Goal: Task Accomplishment & Management: Complete application form

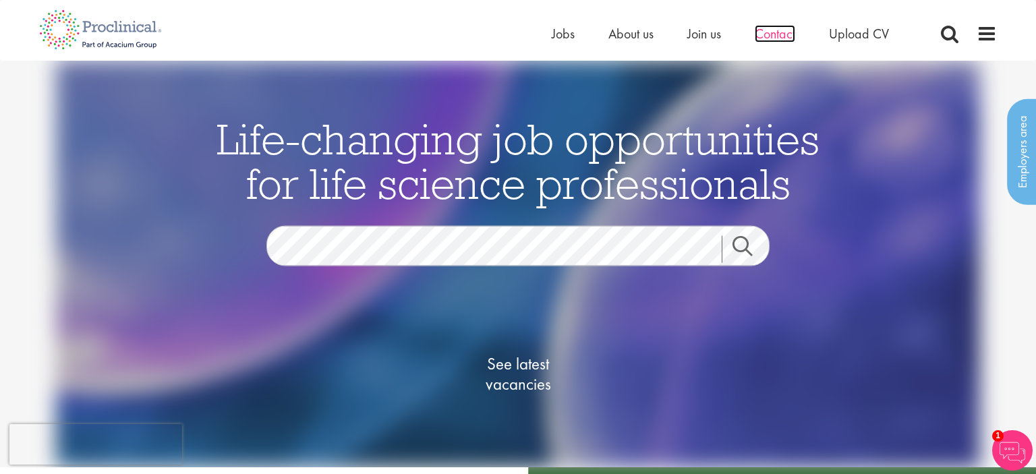
click at [778, 33] on span "Contact" at bounding box center [774, 34] width 40 height 18
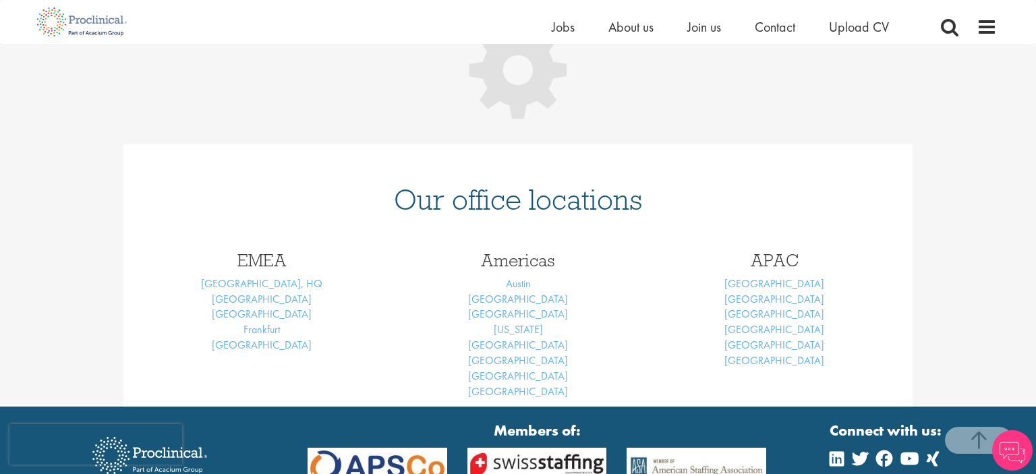
scroll to position [214, 0]
click at [266, 330] on link "Frankfurt" at bounding box center [261, 329] width 36 height 14
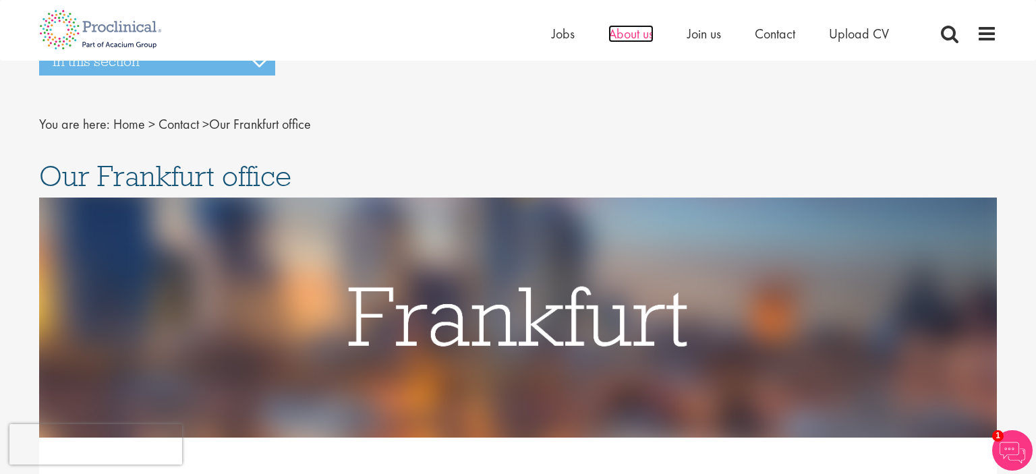
click at [626, 28] on span "About us" at bounding box center [630, 34] width 45 height 18
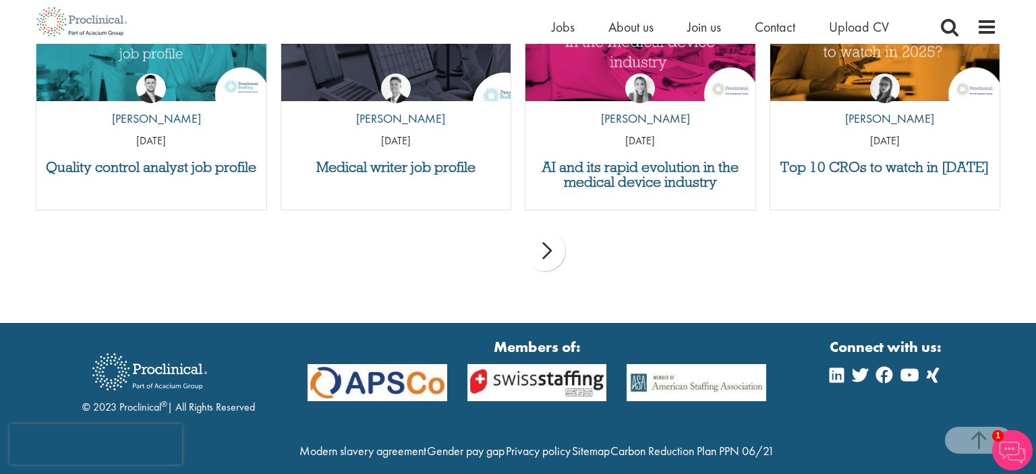
scroll to position [2630, 0]
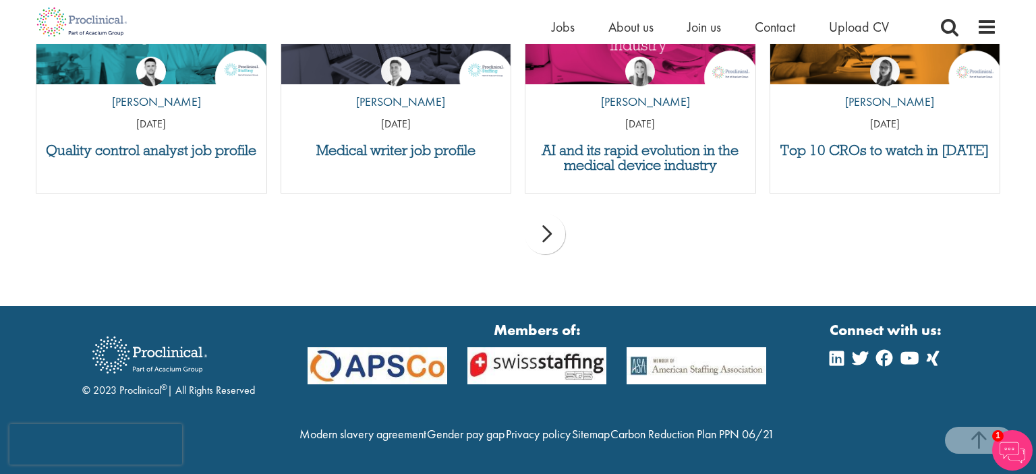
click at [554, 214] on div "next" at bounding box center [545, 234] width 40 height 40
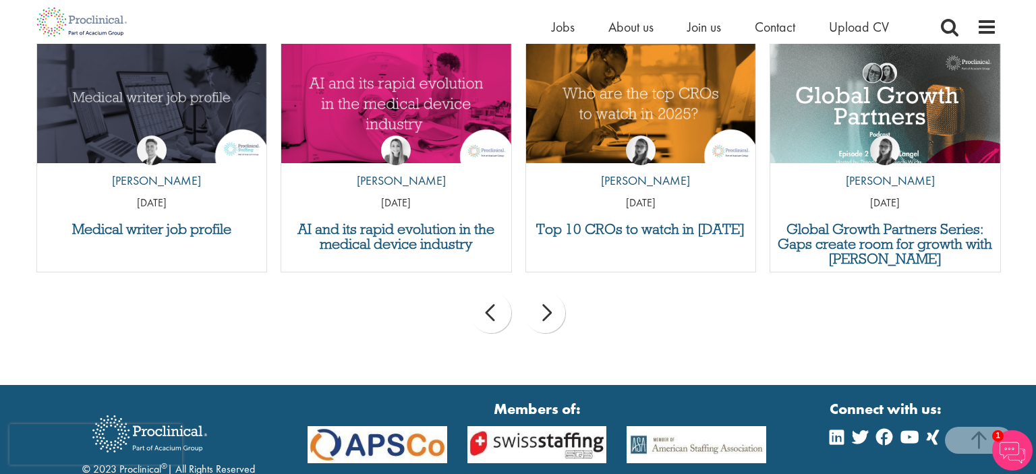
scroll to position [2488, 0]
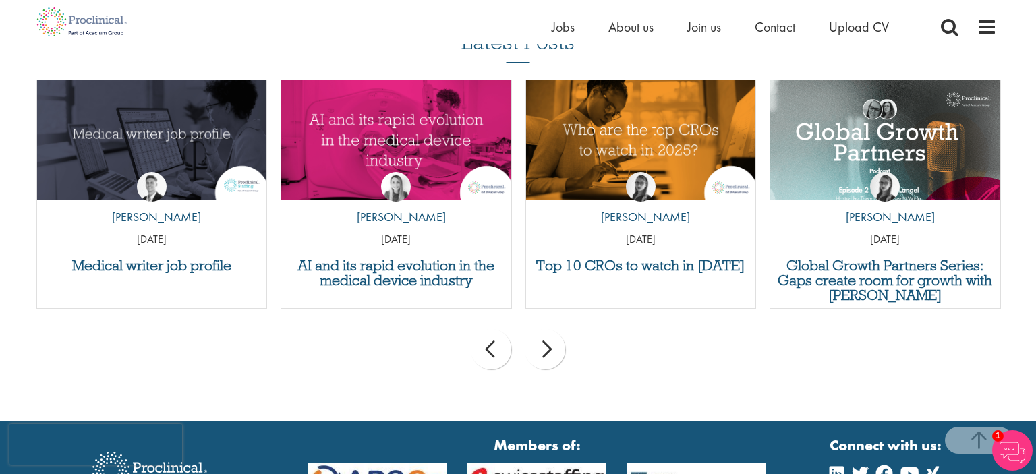
click at [560, 350] on div "next" at bounding box center [545, 349] width 40 height 40
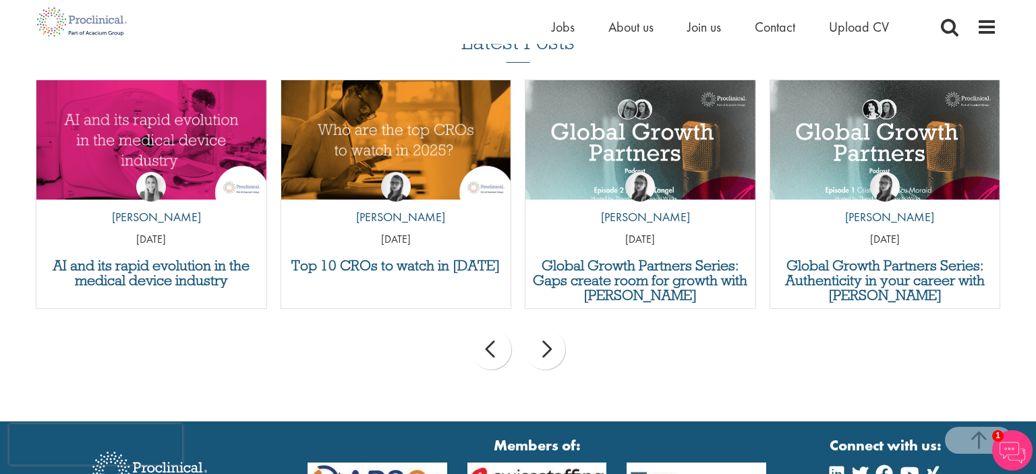
click at [560, 350] on div "next" at bounding box center [545, 349] width 40 height 40
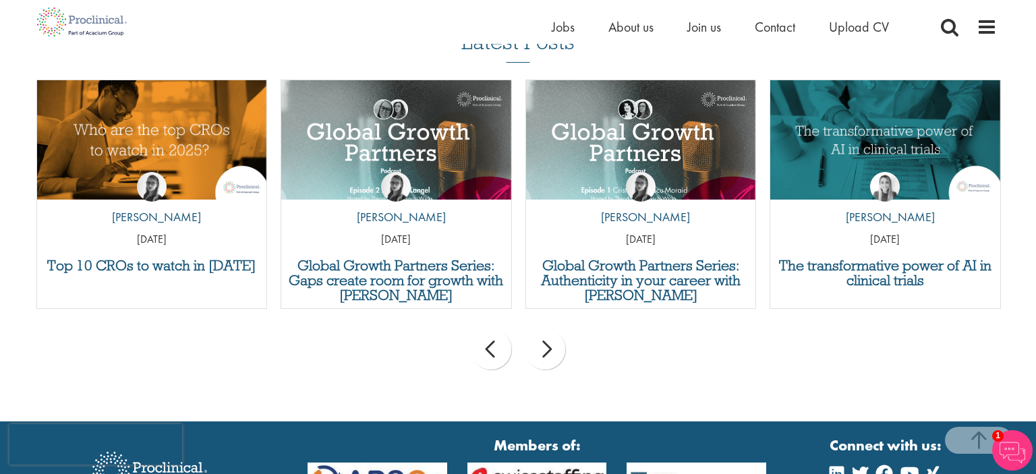
click at [560, 349] on div "next" at bounding box center [545, 349] width 40 height 40
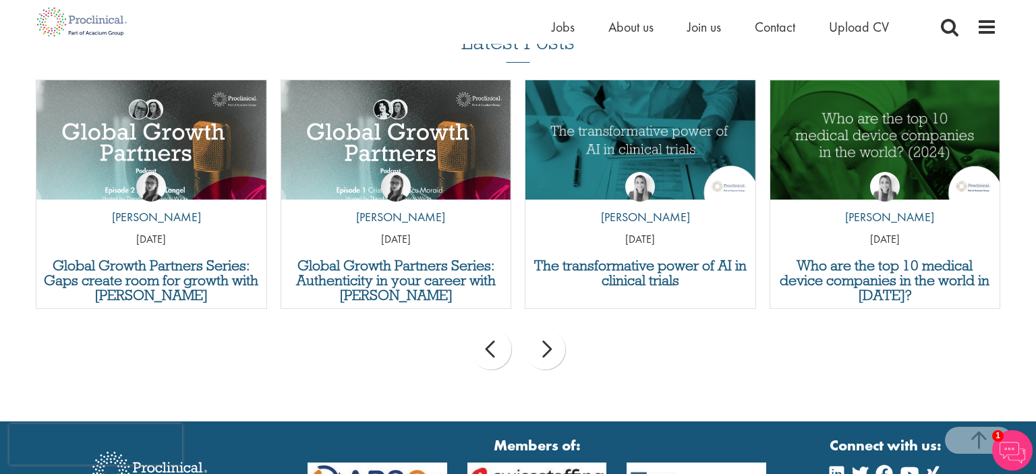
click at [560, 349] on div "next" at bounding box center [545, 349] width 40 height 40
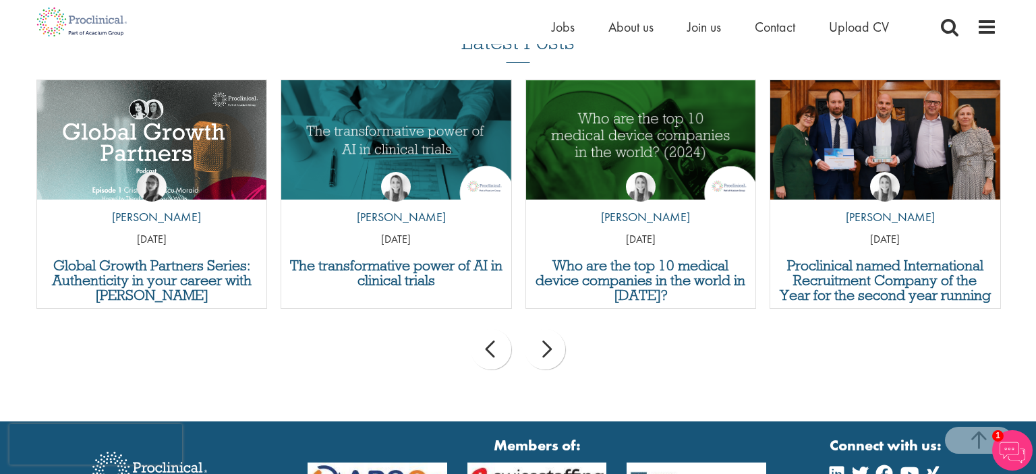
click at [560, 348] on div "next" at bounding box center [545, 349] width 40 height 40
click at [560, 348] on div "prev next" at bounding box center [518, 351] width 978 height 59
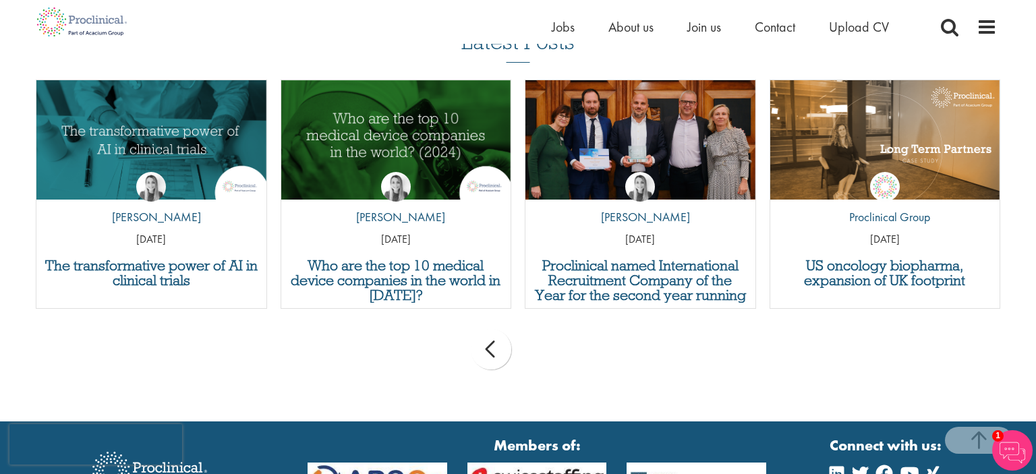
click at [494, 349] on div "prev" at bounding box center [491, 349] width 40 height 40
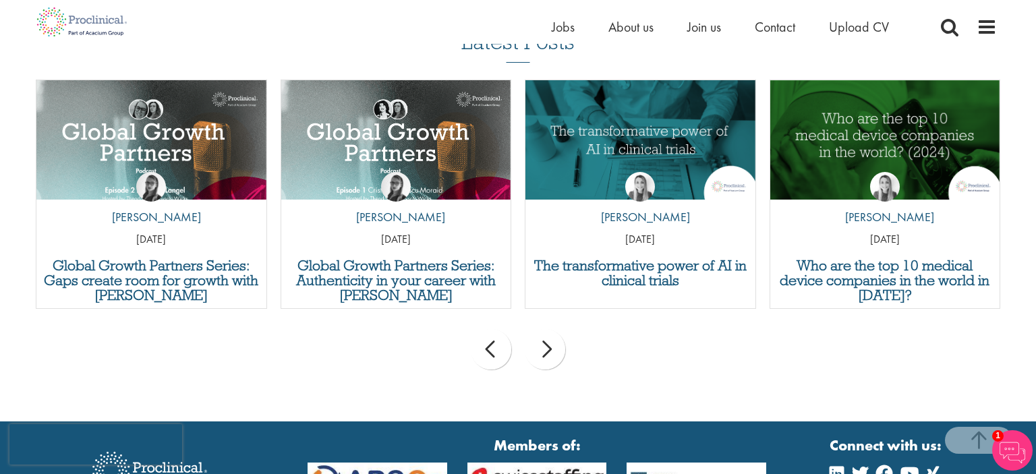
click at [494, 349] on div "prev" at bounding box center [491, 349] width 40 height 40
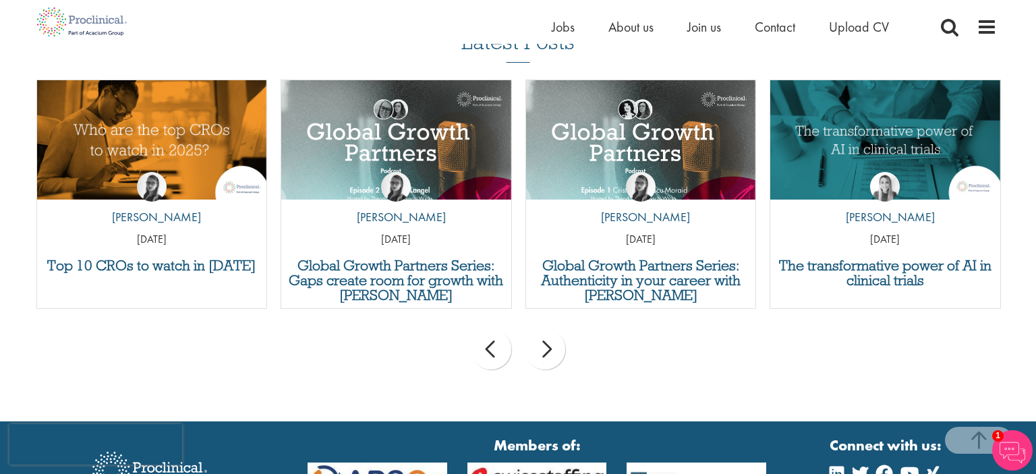
click at [494, 349] on div "prev" at bounding box center [491, 349] width 40 height 40
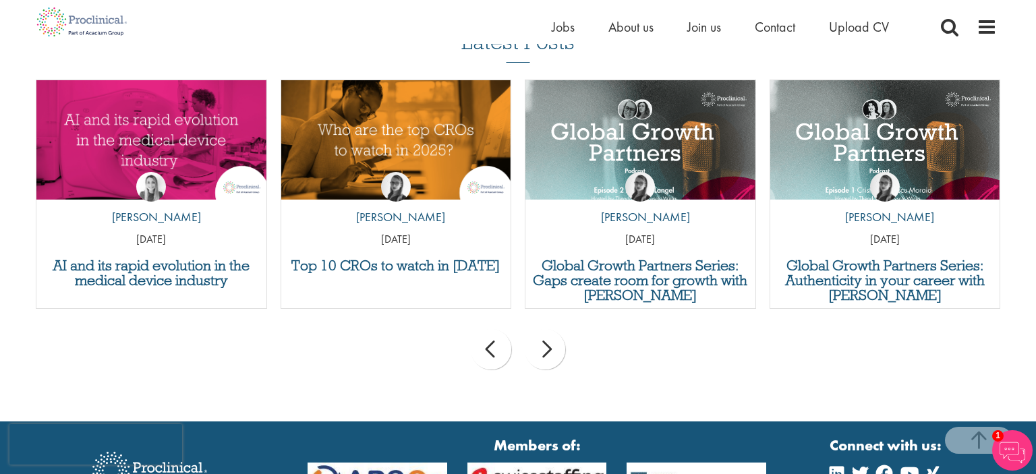
click at [494, 349] on div "prev" at bounding box center [491, 349] width 40 height 40
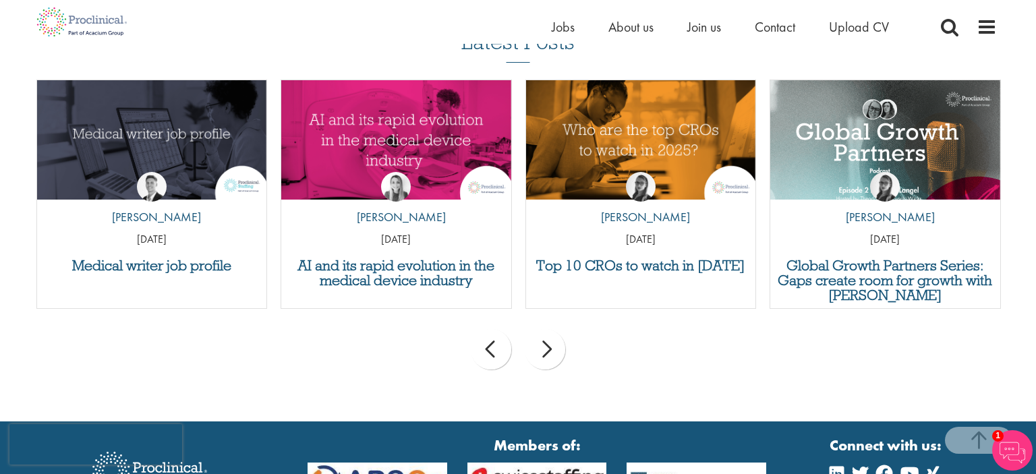
click at [494, 348] on div "prev" at bounding box center [491, 349] width 40 height 40
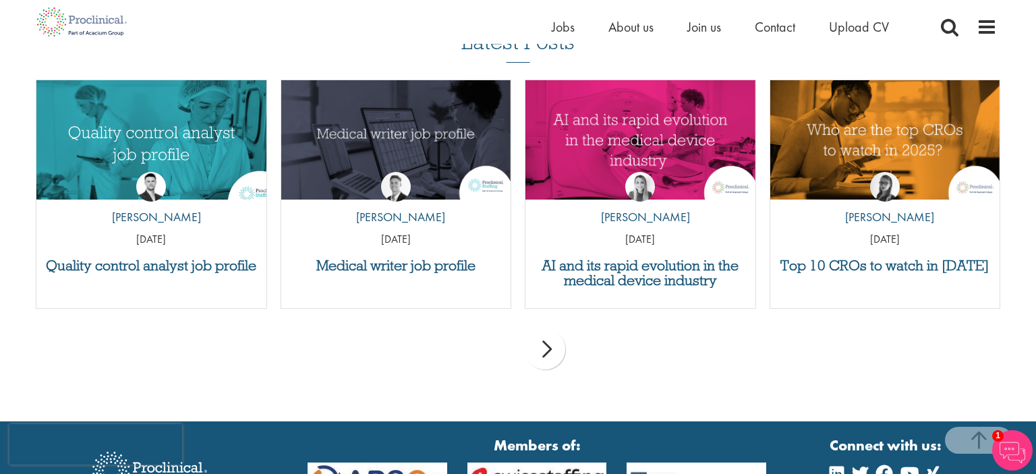
click at [186, 136] on img "Link to a post" at bounding box center [151, 139] width 276 height 143
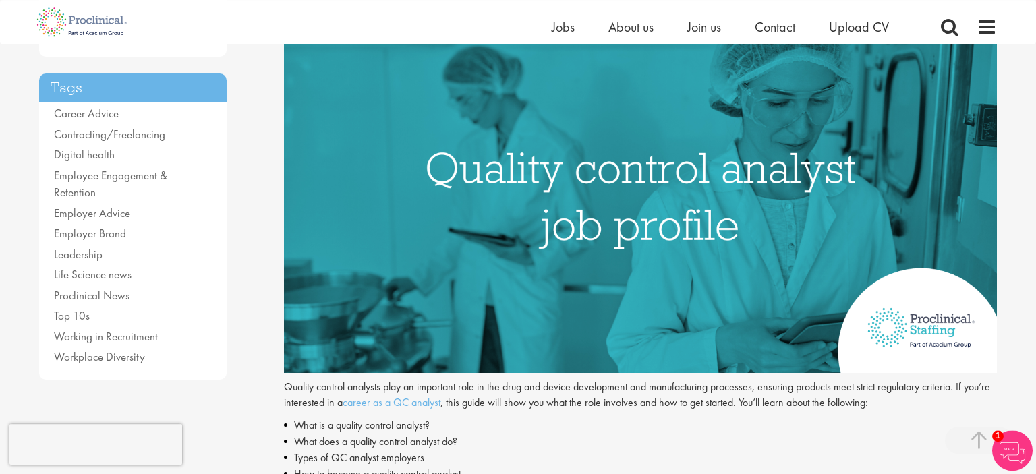
scroll to position [213, 0]
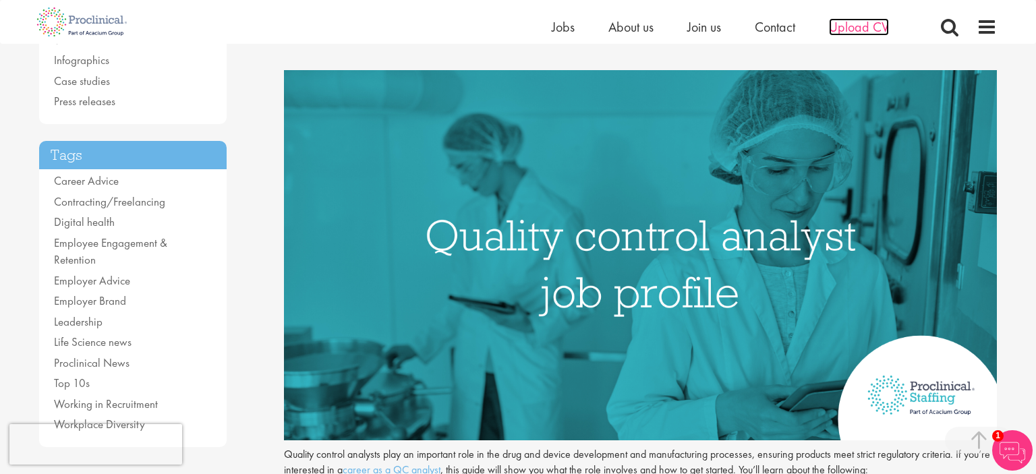
click at [862, 32] on span "Upload CV" at bounding box center [859, 27] width 60 height 18
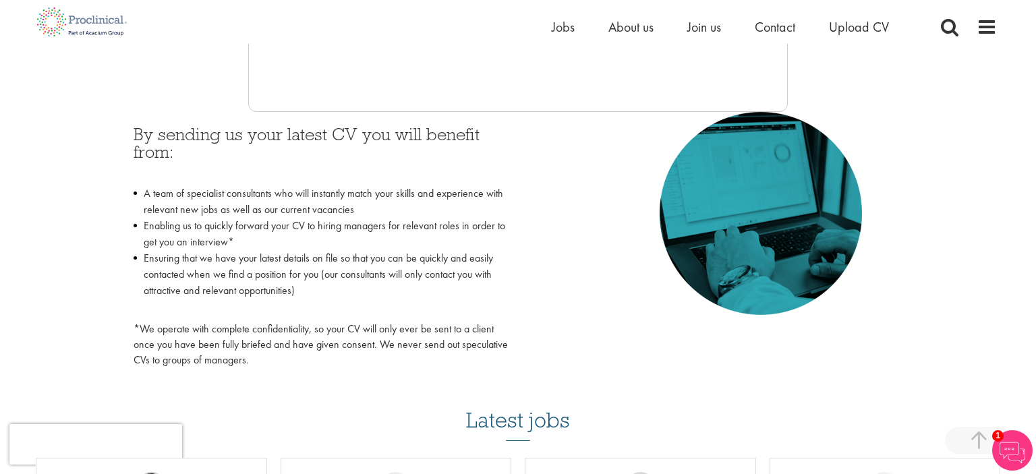
scroll to position [498, 0]
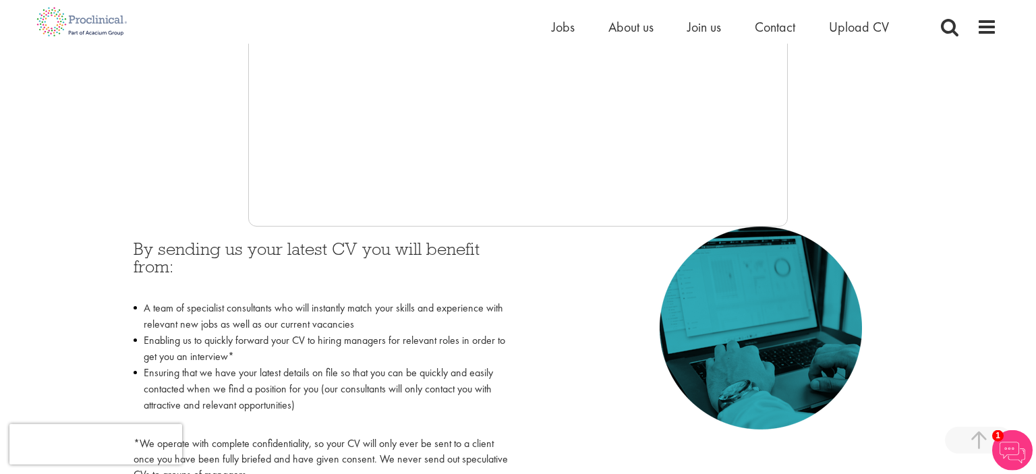
scroll to position [356, 0]
